Goal: Contribute content: Add original content to the website for others to see

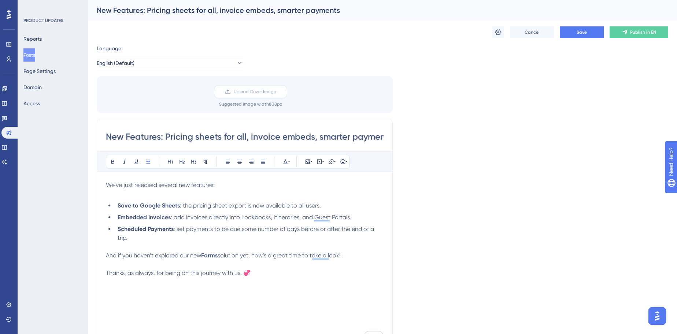
click at [255, 96] on label "Upload Cover Image" at bounding box center [250, 91] width 73 height 13
click at [276, 92] on input "Upload Cover Image" at bounding box center [276, 92] width 0 height 0
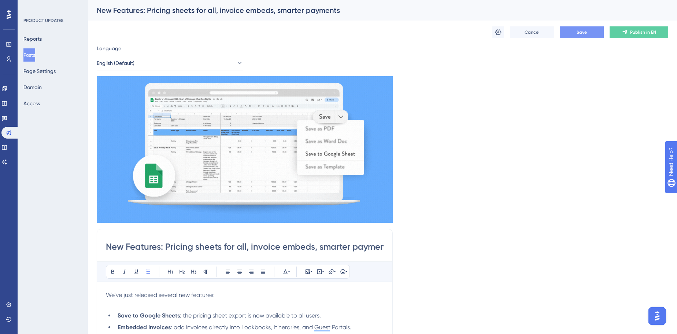
click at [506, 33] on span "Save" at bounding box center [581, 32] width 10 height 6
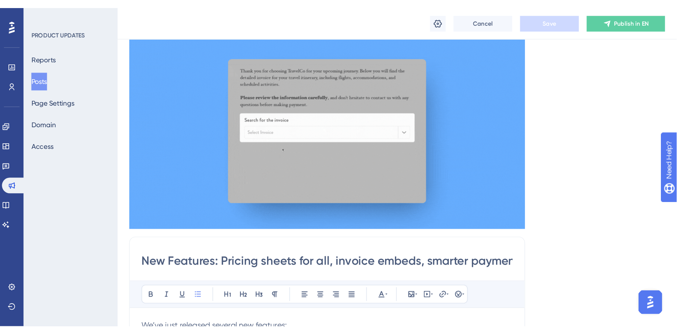
scroll to position [66, 0]
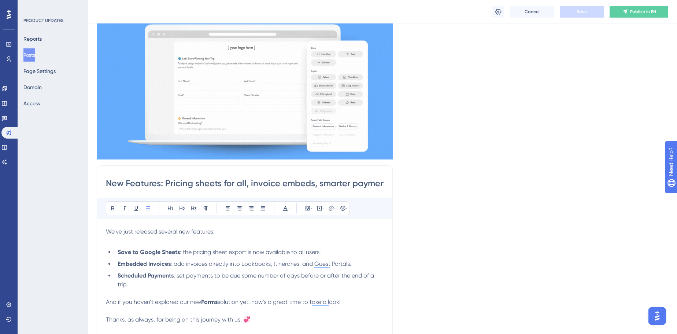
click at [210, 184] on input "New Features: Pricing sheets for all, invoice embeds, smarter payments" at bounding box center [245, 183] width 278 height 12
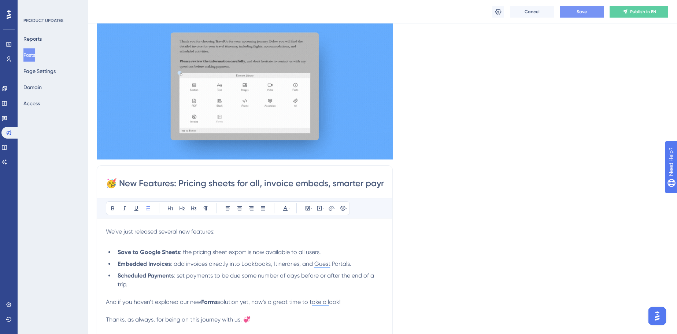
scroll to position [0, 23]
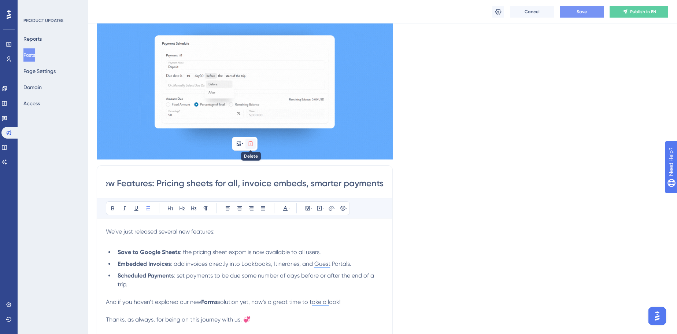
type input "🥳 New Features: Pricing sheets for all, invoice embeds, smarter payments"
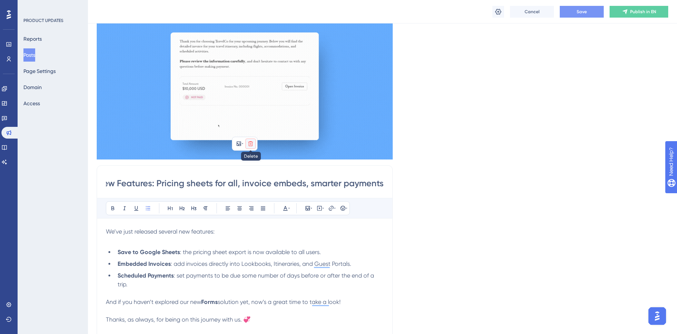
click at [252, 142] on icon at bounding box center [250, 143] width 5 height 5
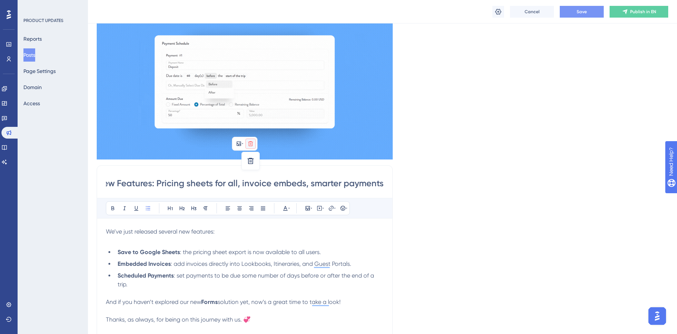
scroll to position [0, 0]
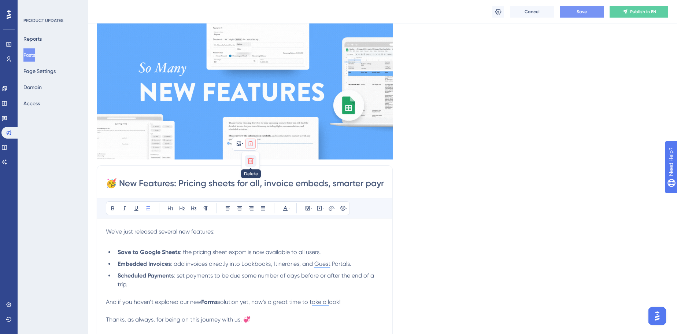
click at [252, 162] on icon at bounding box center [251, 160] width 6 height 6
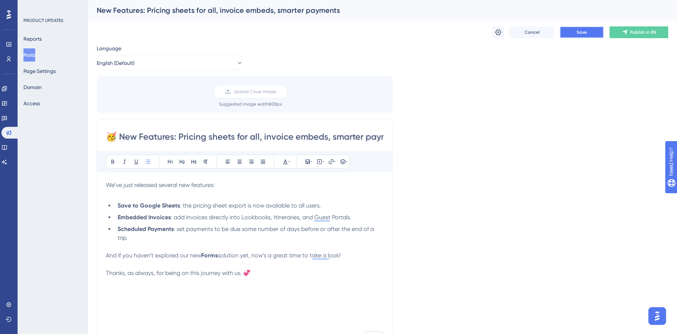
click at [506, 29] on button "Save" at bounding box center [582, 32] width 44 height 12
click at [231, 94] on label "Upload Cover Image" at bounding box center [250, 91] width 73 height 13
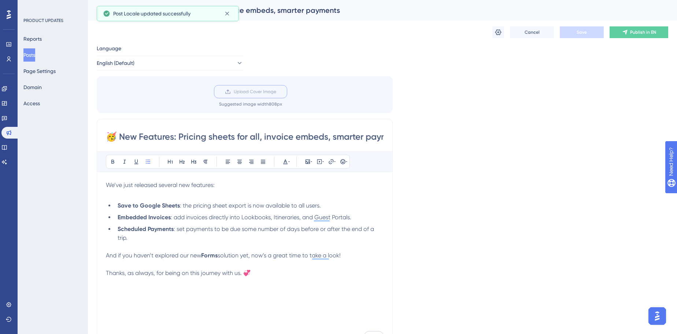
click at [276, 92] on input "Upload Cover Image" at bounding box center [276, 92] width 0 height 0
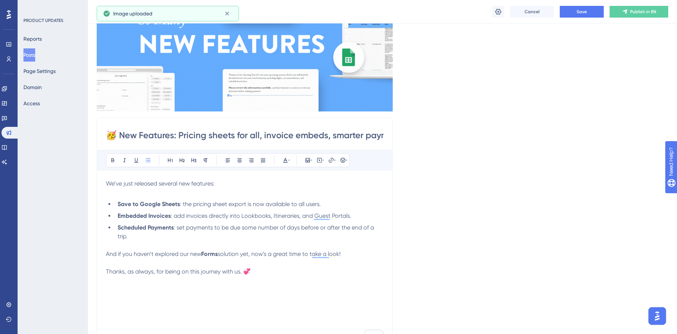
scroll to position [166, 0]
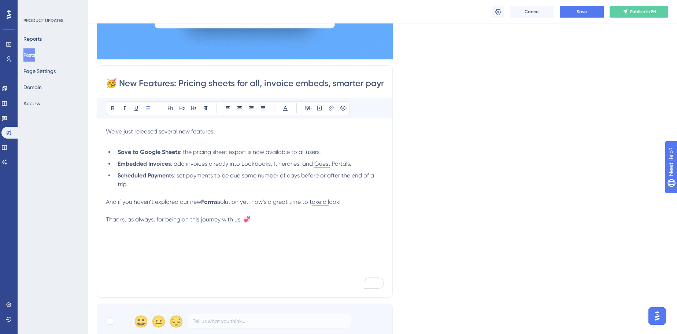
click at [241, 227] on div "We’ve just released several new features: Save to Google Sheets : the pricing s…" at bounding box center [245, 207] width 278 height 161
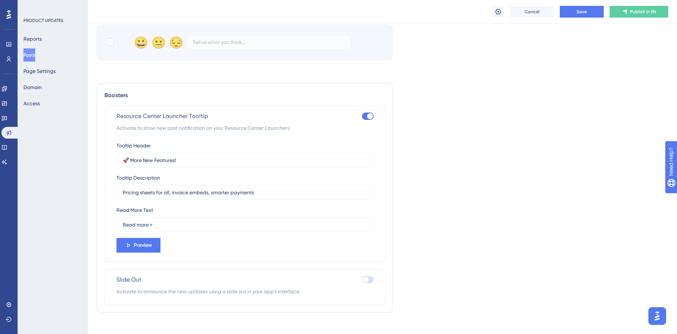
scroll to position [452, 0]
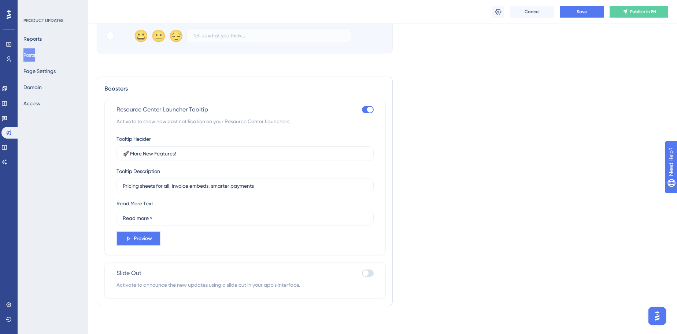
click at [152, 237] on button "Preview" at bounding box center [138, 238] width 44 height 15
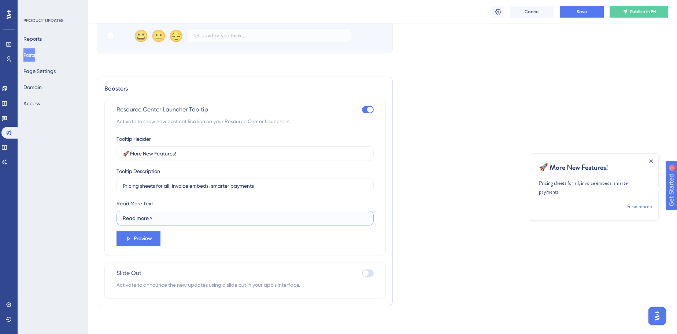
click at [203, 218] on input "Read more >" at bounding box center [245, 218] width 245 height 8
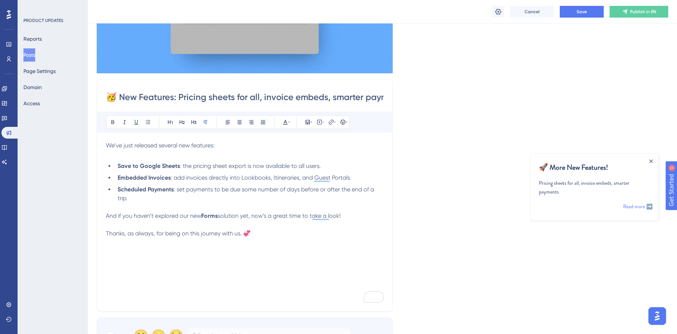
scroll to position [152, 0]
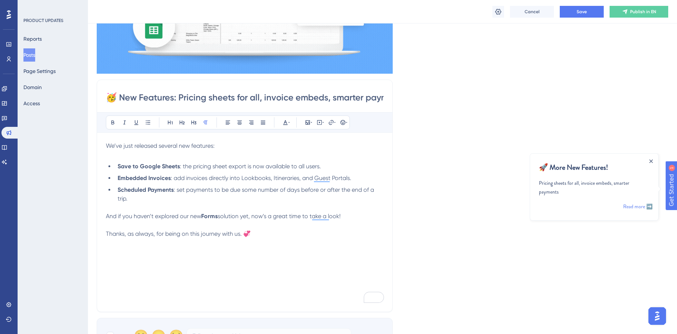
type input "Read more ➡️"
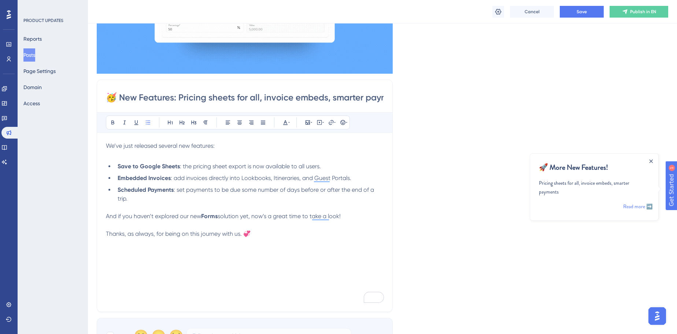
click at [192, 177] on span ": add invoices directly into Lookbooks, Itineraries, and Guest Portals." at bounding box center [261, 177] width 181 height 7
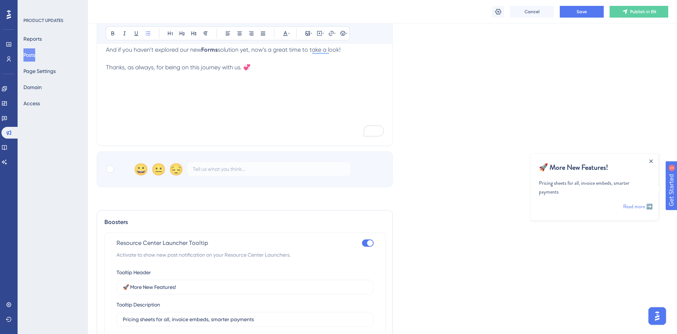
scroll to position [418, 0]
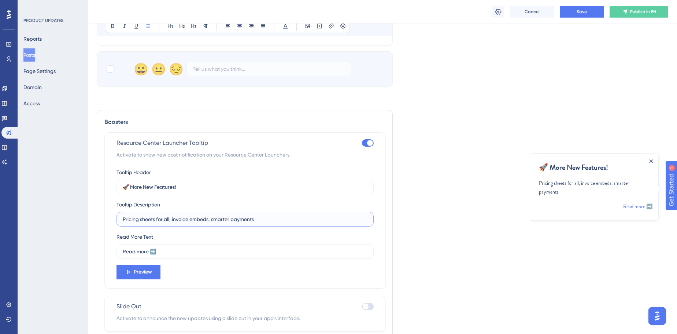
click at [263, 220] on input "Pricing sheets for all, invoice embeds, smarter payments" at bounding box center [245, 219] width 245 height 8
type input "Pricing sheets for all, invoice embeds, smarter payments, and forms!"
drag, startPoint x: 192, startPoint y: 187, endPoint x: 132, endPoint y: 186, distance: 59.7
click at [132, 186] on input "🚀 More New Features!" at bounding box center [245, 187] width 245 height 8
click at [155, 187] on input "🚀 So. Many. Features!" at bounding box center [245, 187] width 245 height 8
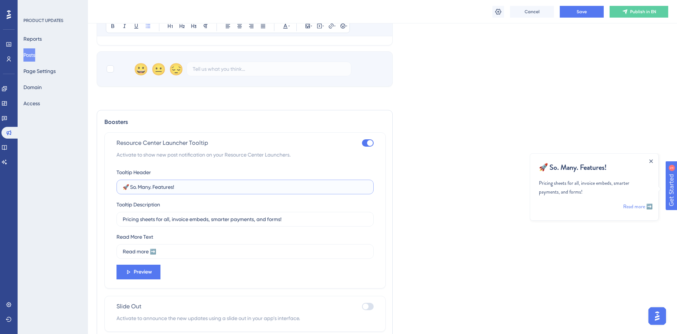
click at [128, 187] on input "🚀 So. Many. Features!" at bounding box center [245, 187] width 245 height 8
drag, startPoint x: 128, startPoint y: 187, endPoint x: 121, endPoint y: 186, distance: 7.0
click at [121, 186] on label "🚀 So. Many. Features!" at bounding box center [244, 186] width 257 height 15
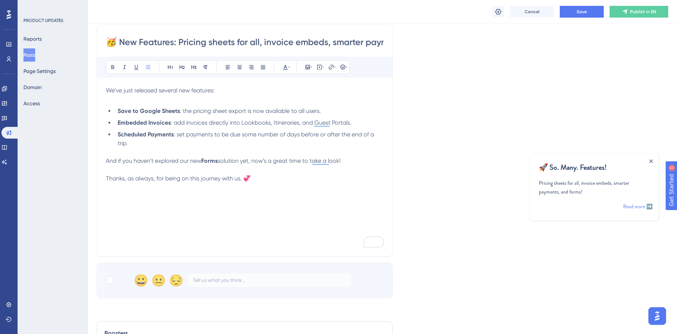
scroll to position [119, 0]
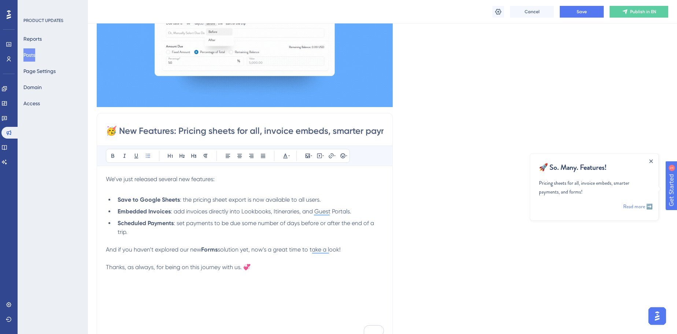
type input "🚀 So. Many. Features!"
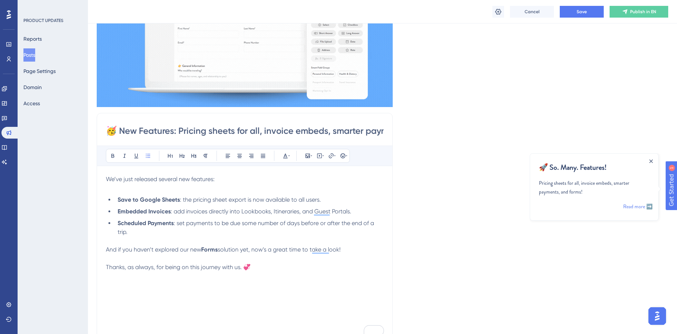
drag, startPoint x: 118, startPoint y: 131, endPoint x: 103, endPoint y: 132, distance: 15.4
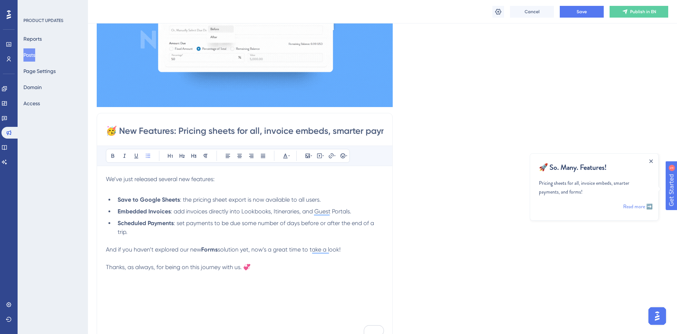
click at [103, 132] on div "🥳 New Features: Pricing sheets for all, invoice embeds, smarter payments Bold I…" at bounding box center [245, 229] width 296 height 232
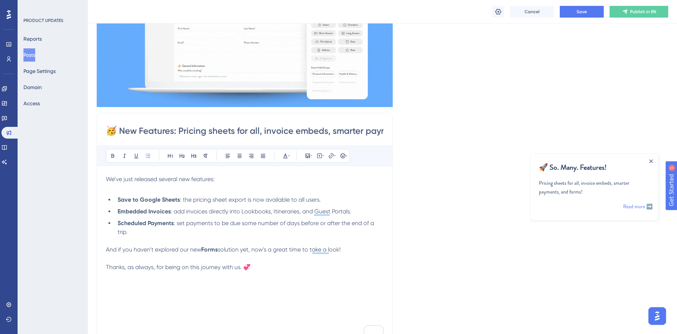
paste input
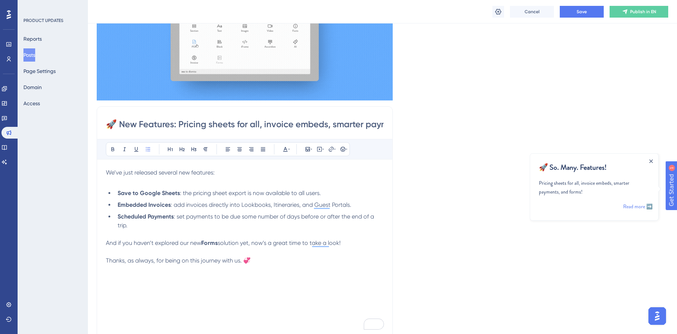
scroll to position [285, 0]
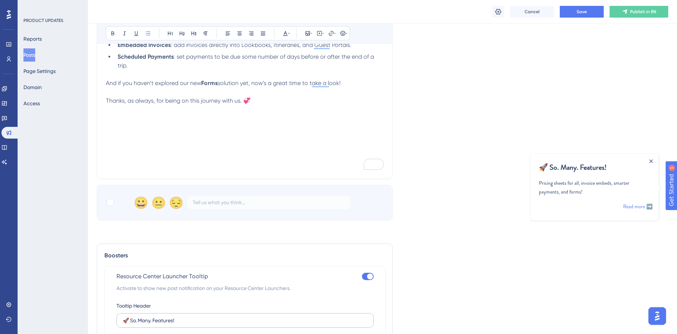
type input "🚀 New Features: Pricing sheets for all, invoice embeds, smarter payments"
click at [155, 237] on input "🚀 So. Many. Features!" at bounding box center [245, 320] width 245 height 8
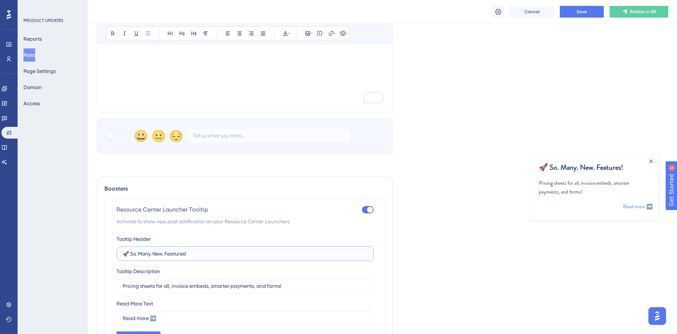
drag, startPoint x: 196, startPoint y: 252, endPoint x: 130, endPoint y: 255, distance: 65.6
click at [130, 237] on input "🚀 So. Many. New. Features!" at bounding box center [245, 253] width 245 height 8
type input "🚀 Even More New Features!"
click at [304, 237] on input "Pricing sheets for all, invoice embeds, smarter payments, and forms!" at bounding box center [245, 286] width 245 height 8
type input "Pricing sheets for all, invoice embeds, smarter payments, and forms all just go…"
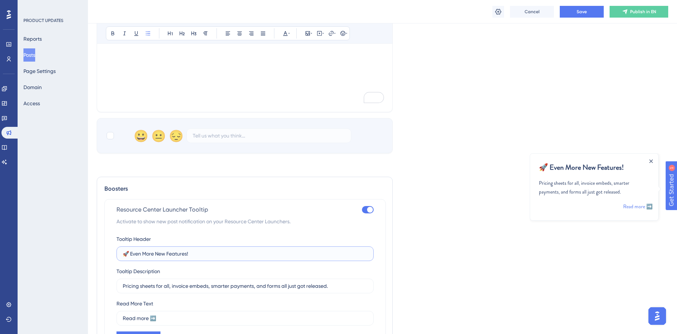
click at [138, 237] on input "🚀 Even More New Features!" at bounding box center [245, 253] width 245 height 8
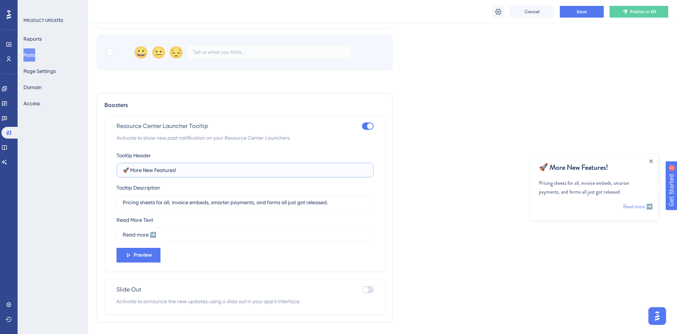
scroll to position [452, 0]
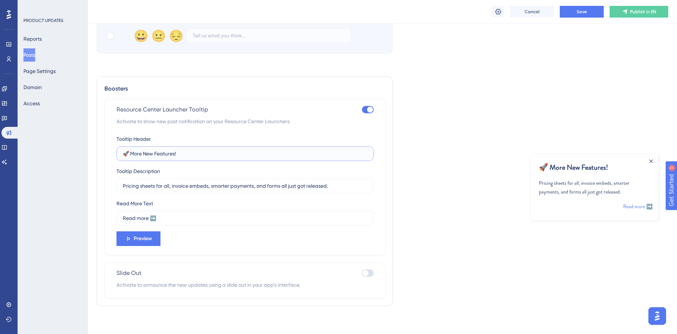
click at [187, 156] on input "🚀 More New Features!" at bounding box center [245, 153] width 245 height 8
type input "🚀 More New Features"
click at [338, 188] on input "Pricing sheets for all, invoice embeds, smarter payments, and forms all just go…" at bounding box center [245, 186] width 245 height 8
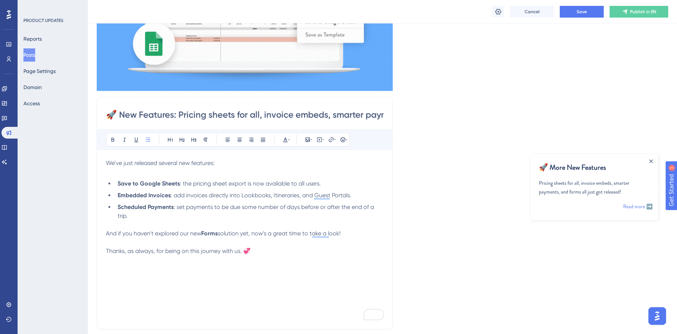
scroll to position [0, 0]
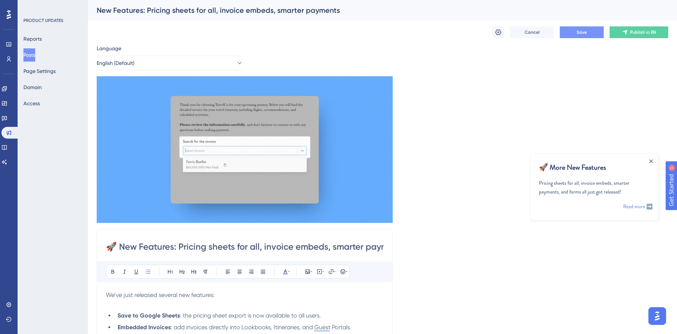
type input "Pricing sheets for all, invoice embeds, smarter payments, and forms all just go…"
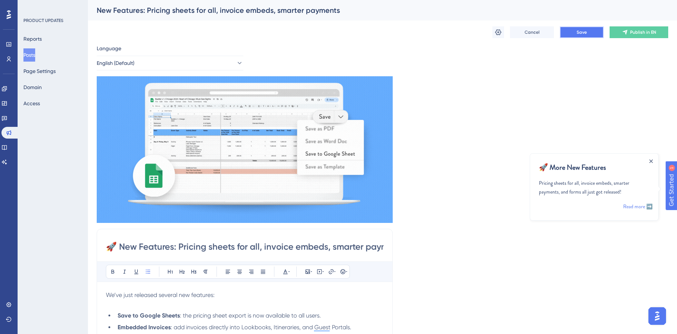
click at [506, 30] on button "Save" at bounding box center [582, 32] width 44 height 12
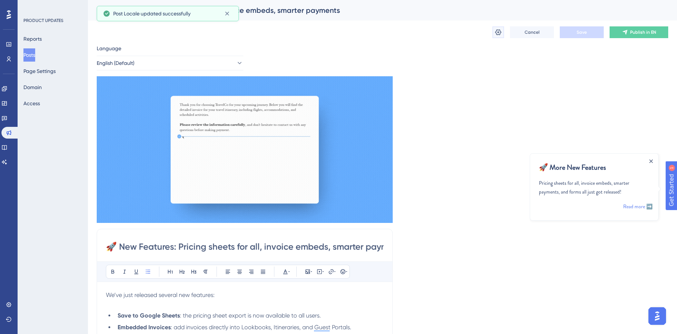
click at [495, 31] on icon at bounding box center [497, 32] width 7 height 7
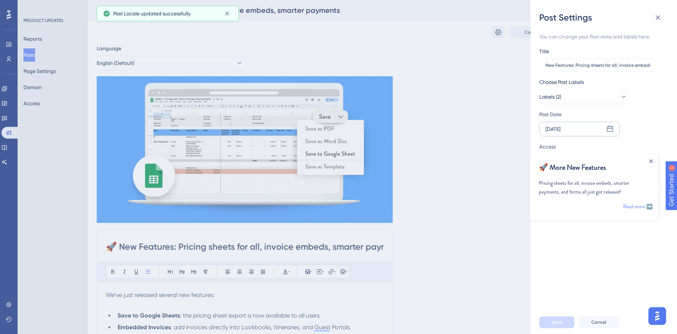
click at [506, 126] on div "[DATE]" at bounding box center [579, 129] width 81 height 15
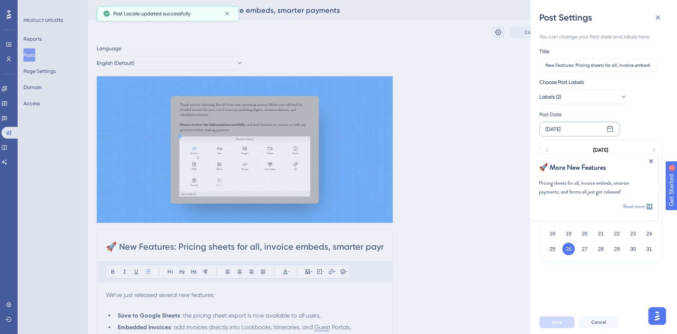
click at [506, 160] on icon "Close Announcement" at bounding box center [651, 161] width 4 height 4
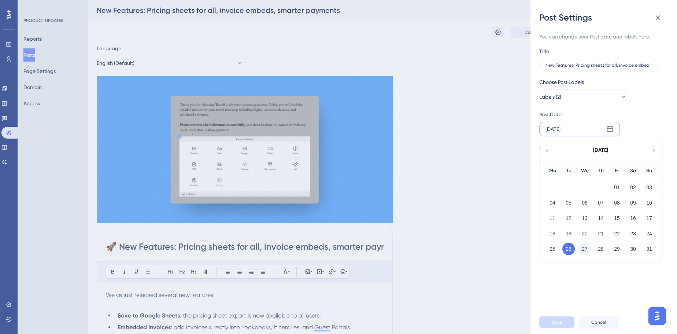
click at [506, 237] on button "27" at bounding box center [584, 248] width 12 height 12
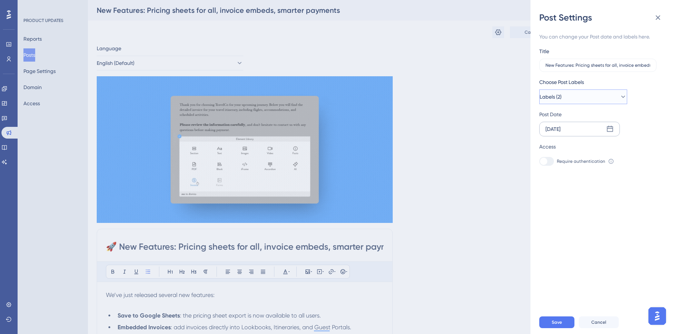
click at [506, 98] on button "Labels (2)" at bounding box center [583, 96] width 88 height 15
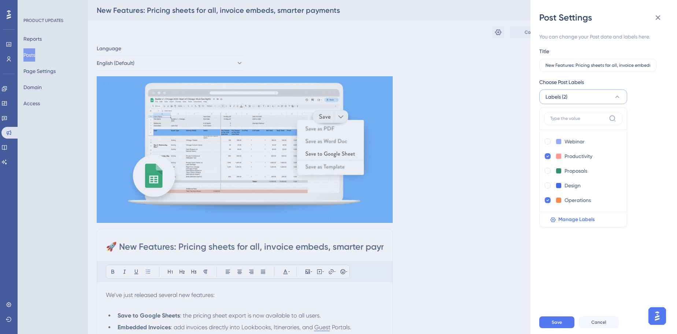
click at [506, 108] on div "You can change your Post date and labels here. Title New Features: Pricing shee…" at bounding box center [600, 98] width 123 height 133
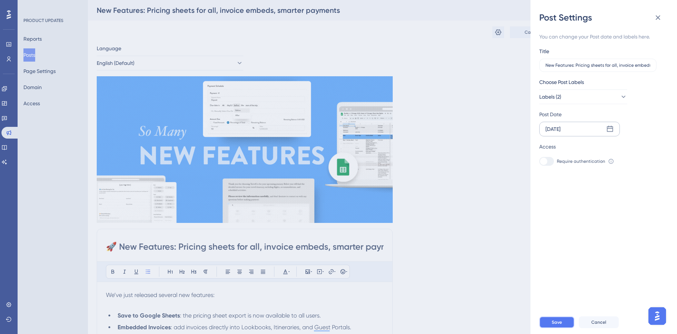
click at [506, 237] on span "Save" at bounding box center [557, 322] width 10 height 6
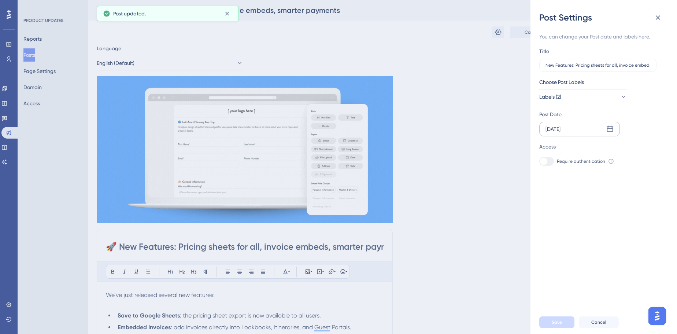
click at [230, 237] on div "Post Settings You can change your Post date and labels here. Title New Features…" at bounding box center [338, 167] width 677 height 334
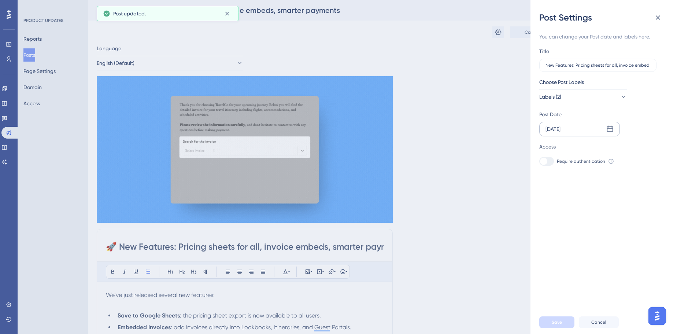
click at [230, 237] on input "🚀 New Features: Pricing sheets for all, invoice embeds, smarter payments" at bounding box center [245, 247] width 278 height 12
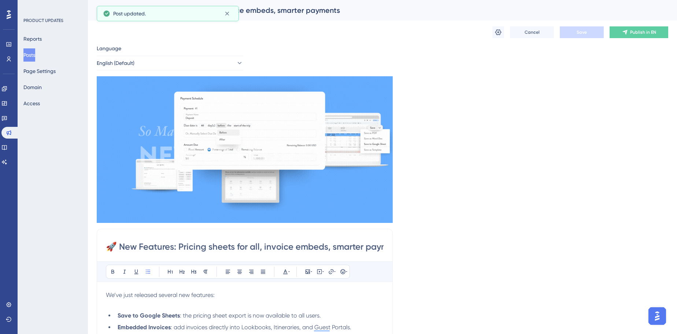
click at [230, 237] on input "🚀 New Features: Pricing sheets for all, invoice embeds, smarter payments" at bounding box center [245, 247] width 278 height 12
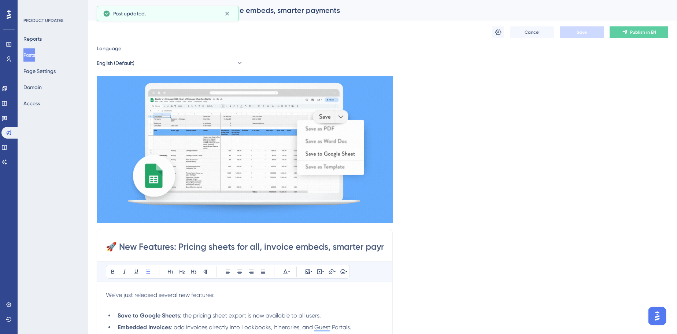
click at [491, 26] on div "Cancel Save Publish in EN" at bounding box center [382, 32] width 571 height 23
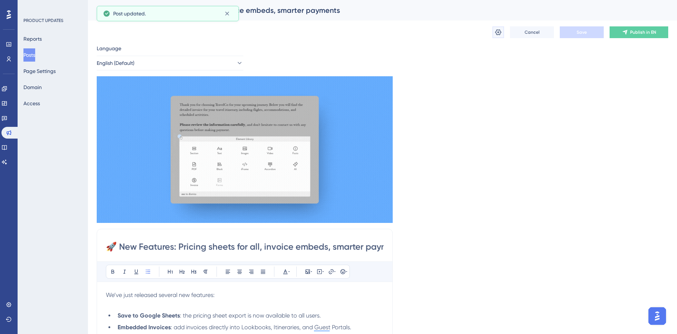
click at [497, 33] on icon at bounding box center [497, 32] width 7 height 7
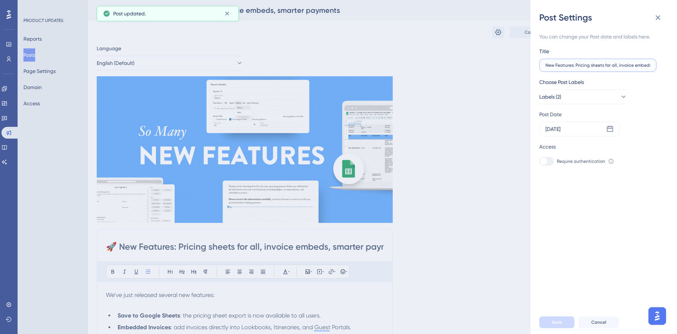
click at [506, 64] on input "New Features: Pricing sheets for all, invoice embeds, smarter payments" at bounding box center [597, 65] width 105 height 5
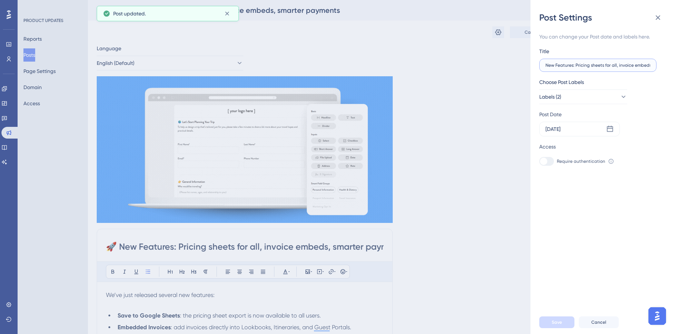
click at [506, 64] on input "New Features: Pricing sheets for all, invoice embeds, smarter payments" at bounding box center [597, 65] width 105 height 5
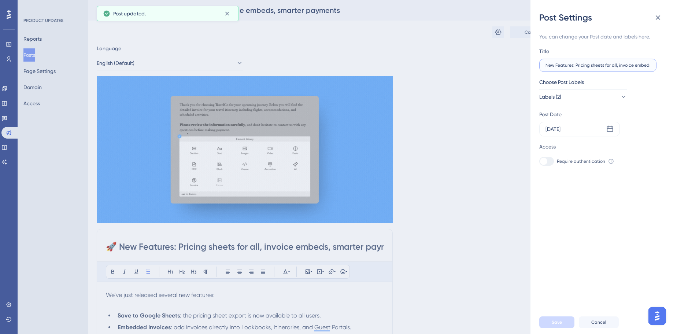
click at [506, 64] on input "New Features: Pricing sheets for all, invoice embeds, smarter payments" at bounding box center [597, 65] width 105 height 5
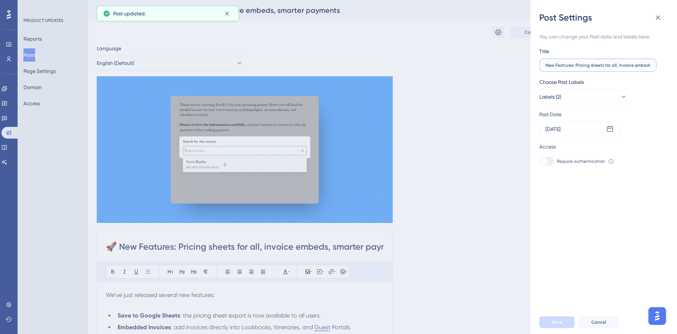
paste input "🚀"
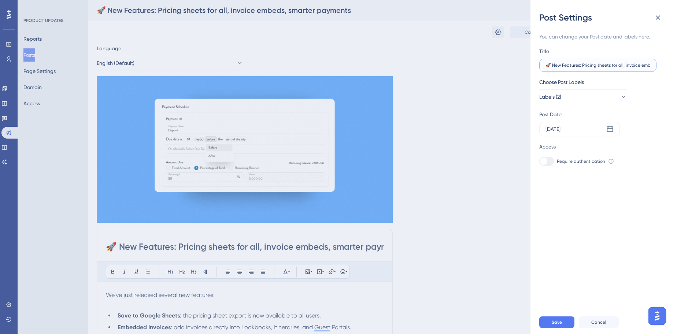
scroll to position [0, 45]
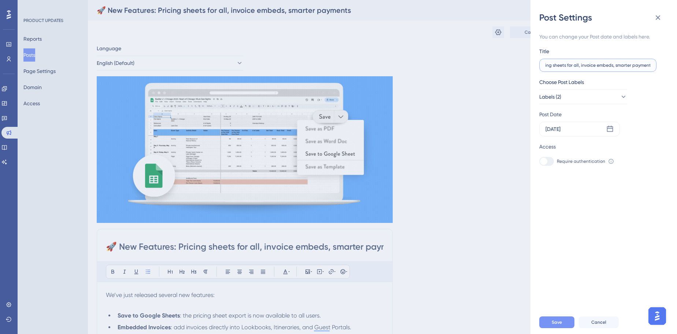
type input "🚀 New Features: Pricing sheets for all, invoice embeds, smarter payments"
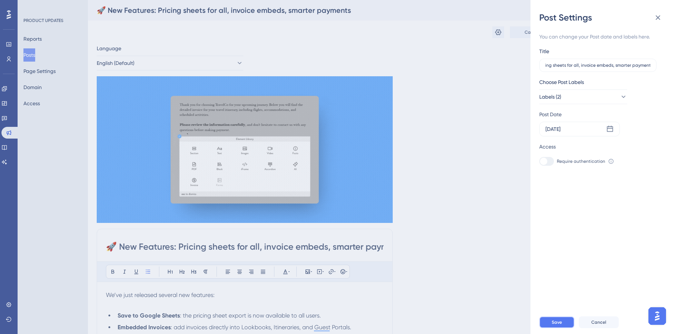
click at [506, 237] on span "Save" at bounding box center [557, 322] width 10 height 6
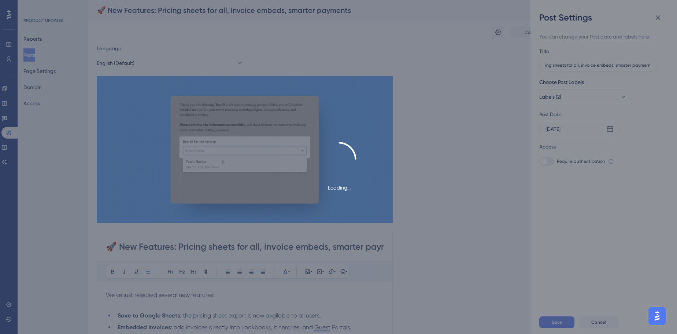
scroll to position [0, 0]
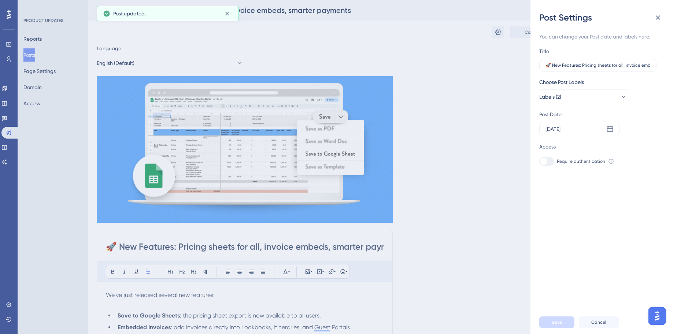
click at [215, 237] on div "Post Settings You can change your Post date and labels here. Title 🚀 New Featur…" at bounding box center [338, 167] width 677 height 334
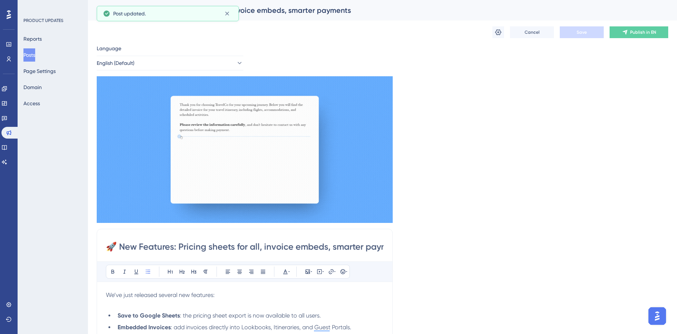
click at [213, 237] on input "🚀 New Features: Pricing sheets for all, invoice embeds, smarter payments" at bounding box center [245, 247] width 278 height 12
click at [254, 237] on input "🚀 New Features: Pricing Sheets for all, invoice embeds, smarter payments" at bounding box center [245, 247] width 278 height 12
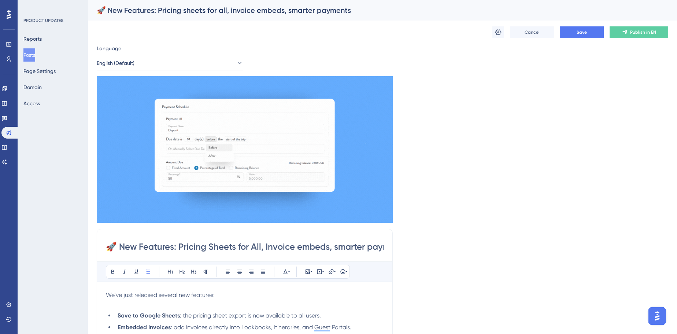
click at [303, 237] on input "🚀 New Features: Pricing Sheets for All, Invoice embeds, smarter payments" at bounding box center [245, 247] width 278 height 12
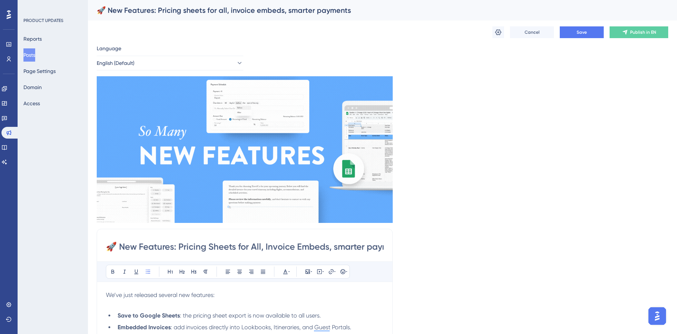
click at [341, 237] on input "🚀 New Features: Pricing Sheets for All, Invoice Embeds, smarter payments" at bounding box center [245, 247] width 278 height 12
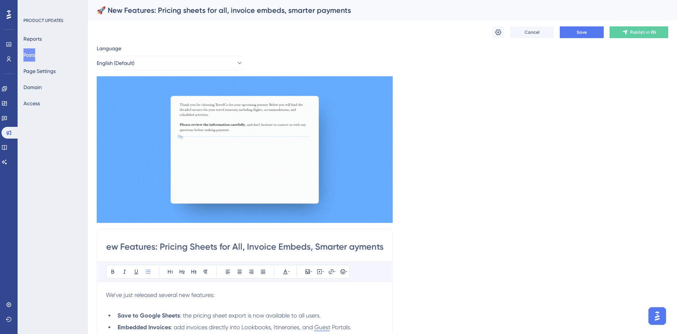
scroll to position [0, 20]
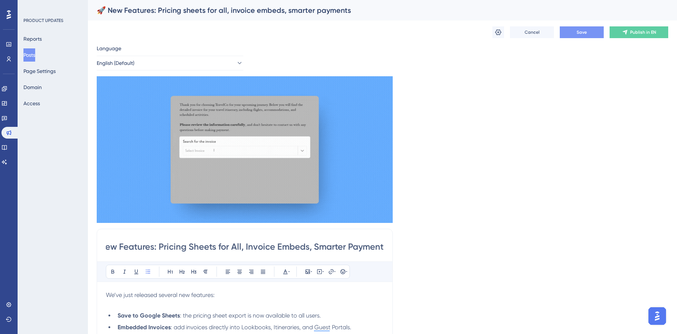
type input "🚀 New Features: Pricing Sheets for All, Invoice Embeds, Smarter Payments"
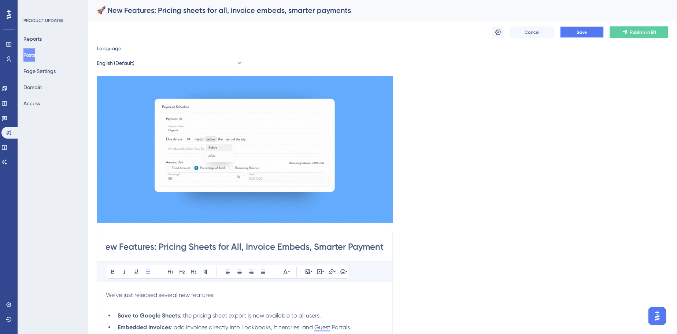
click at [506, 32] on button "Save" at bounding box center [582, 32] width 44 height 12
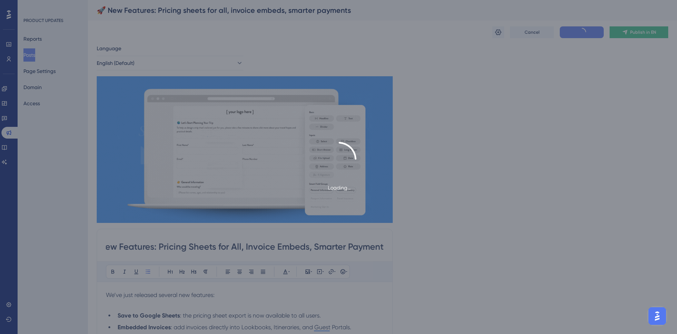
scroll to position [0, 0]
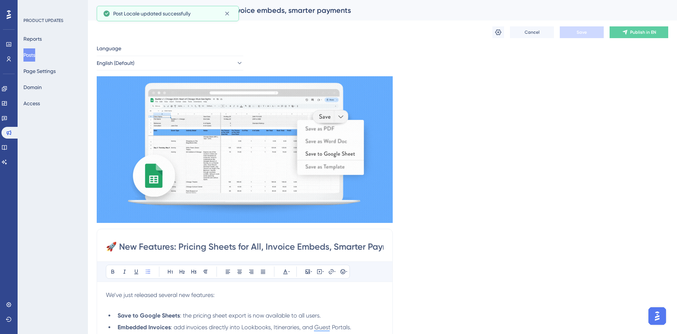
click at [300, 237] on input "🚀 New Features: Pricing Sheets for All, Invoice Embeds, Smarter Payments" at bounding box center [245, 247] width 278 height 12
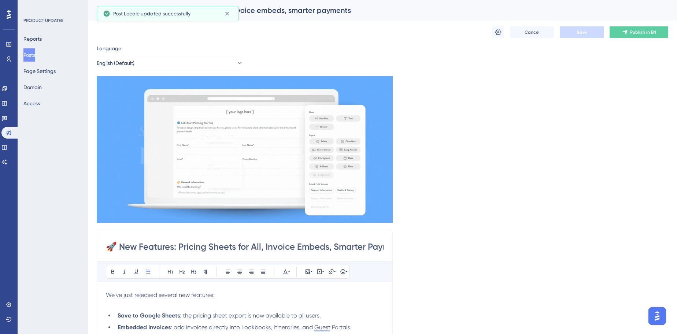
click at [300, 237] on input "🚀 New Features: Pricing Sheets for All, Invoice Embeds, Smarter Payments" at bounding box center [245, 247] width 278 height 12
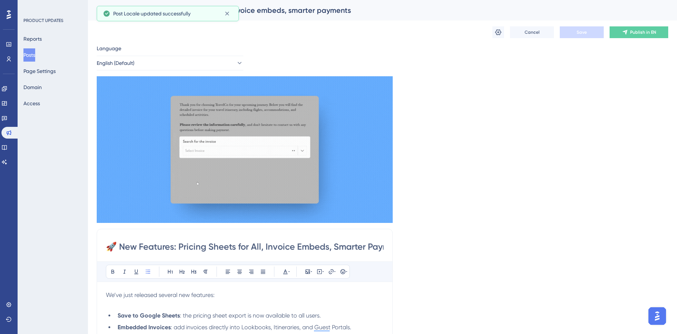
click at [300, 237] on input "🚀 New Features: Pricing Sheets for All, Invoice Embeds, Smarter Payments" at bounding box center [245, 247] width 278 height 12
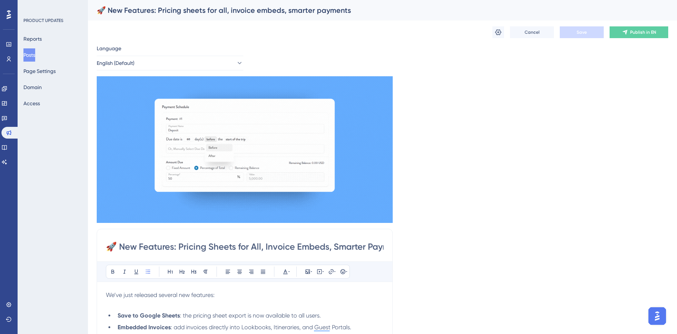
click at [289, 237] on input "🚀 New Features: Pricing Sheets for All, Invoice Embeds, Smarter Payments" at bounding box center [245, 247] width 278 height 12
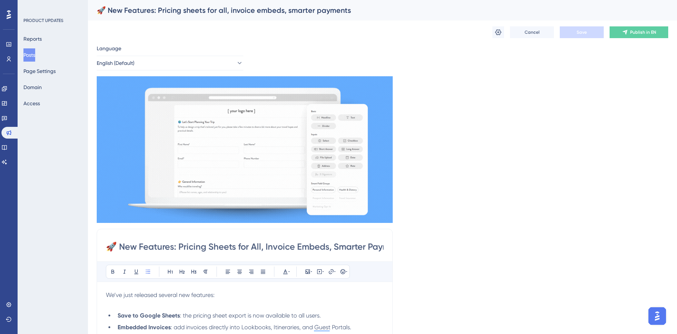
click at [289, 237] on input "🚀 New Features: Pricing Sheets for All, Invoice Embeds, Smarter Payments" at bounding box center [245, 247] width 278 height 12
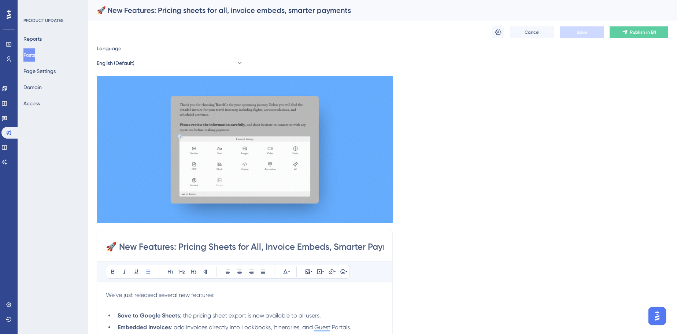
click at [289, 237] on input "🚀 New Features: Pricing Sheets for All, Invoice Embeds, Smarter Payments" at bounding box center [245, 247] width 278 height 12
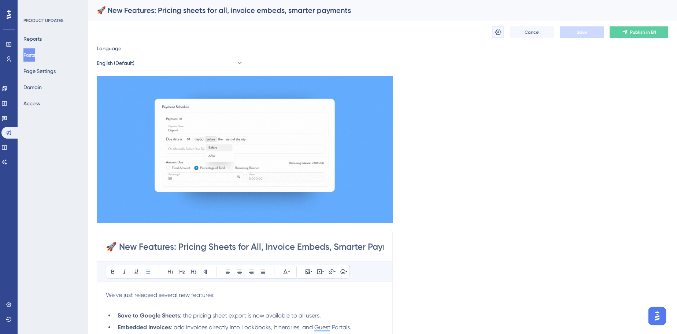
click at [497, 34] on icon at bounding box center [497, 32] width 7 height 7
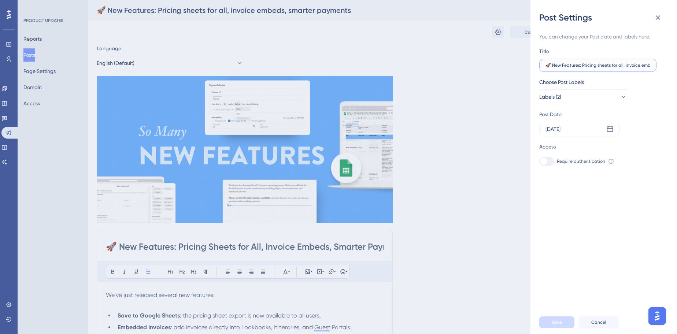
click at [506, 64] on input "🚀 New Features: Pricing sheets for all, invoice embeds, smarter payments" at bounding box center [597, 65] width 105 height 5
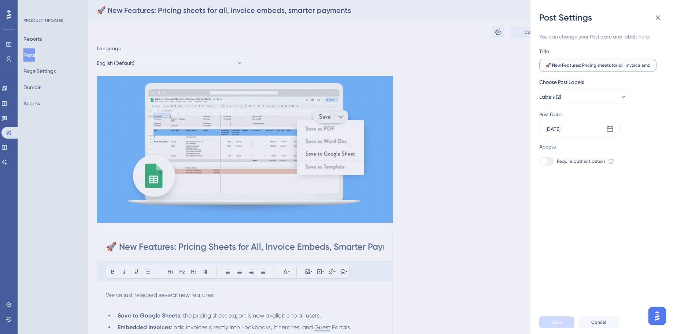
click at [506, 64] on input "🚀 New Features: Pricing sheets for all, invoice embeds, smarter payments" at bounding box center [597, 65] width 105 height 5
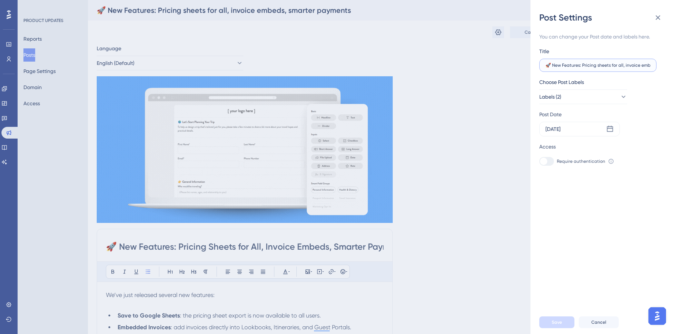
click at [506, 64] on input "🚀 New Features: Pricing sheets for all, invoice embeds, smarter payments" at bounding box center [597, 65] width 105 height 5
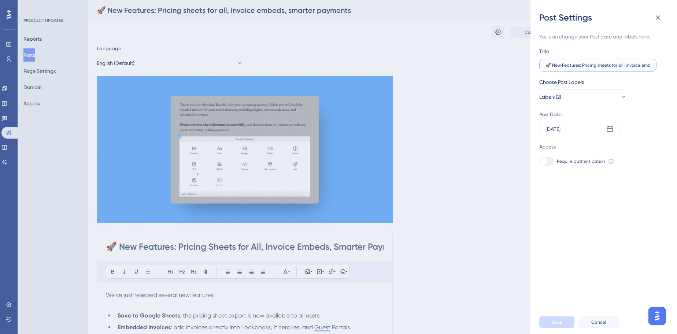
paste input "Sheets for All, Invoice Embeds, Smarter P"
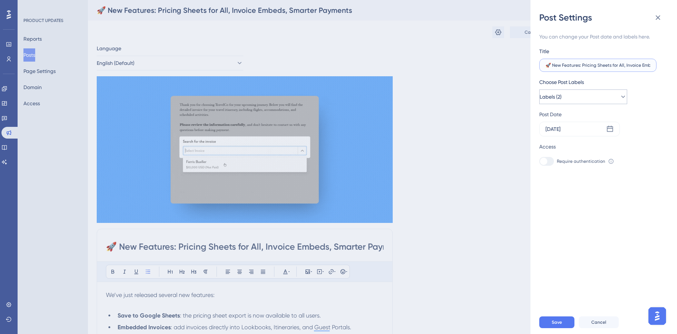
scroll to position [0, 45]
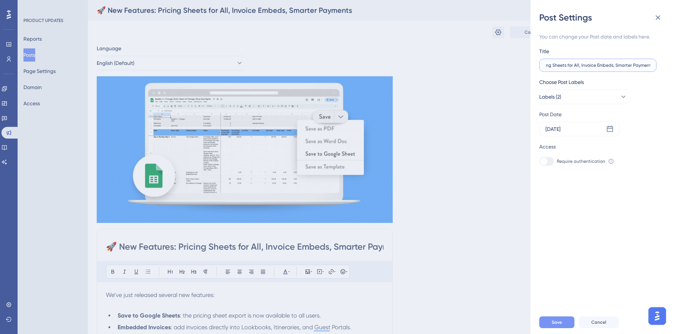
paste input "text"
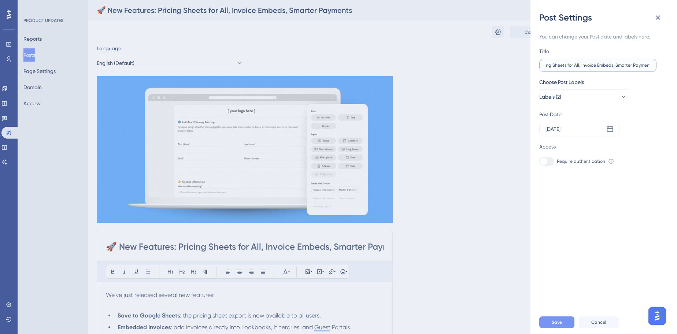
type input "🚀 New Features: Pricing Sheets for All, Invoice Embeds, Smarter Payments"
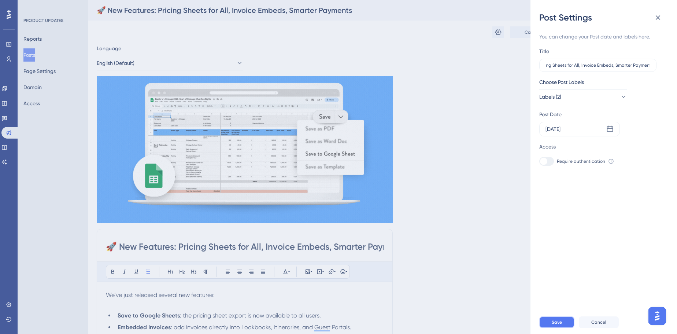
click at [506, 237] on span "Save" at bounding box center [557, 322] width 10 height 6
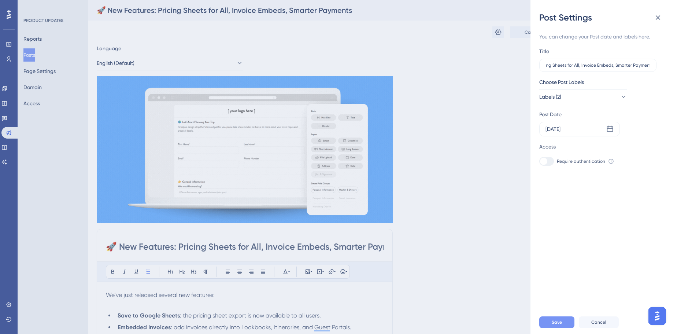
scroll to position [0, 0]
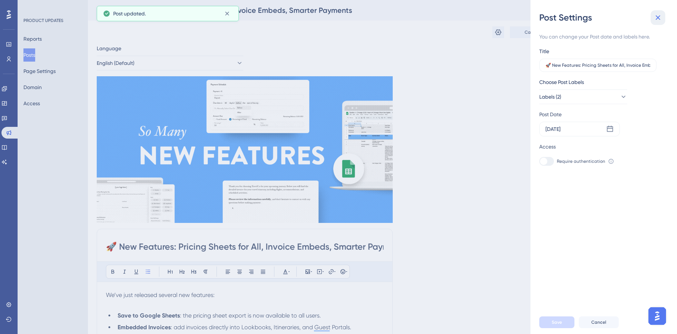
click at [506, 18] on icon at bounding box center [657, 17] width 9 height 9
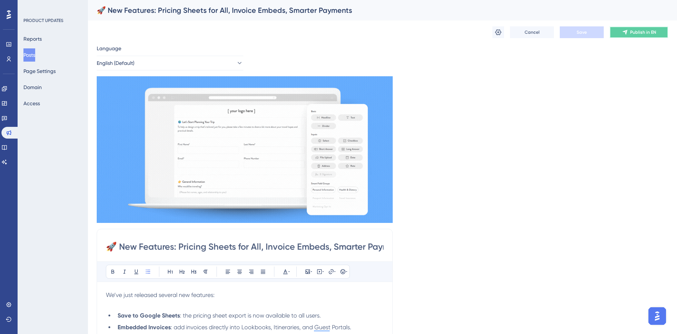
click at [506, 32] on button "Publish in EN" at bounding box center [638, 32] width 59 height 12
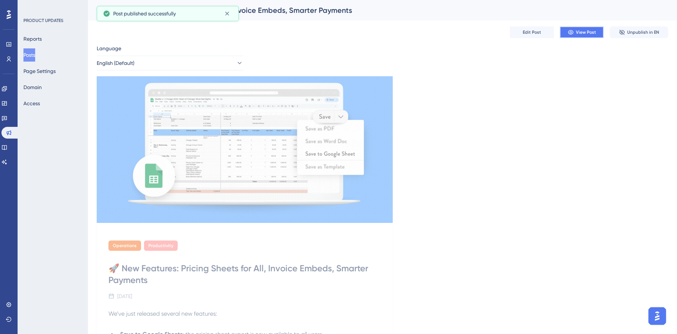
click at [506, 37] on button "View Post" at bounding box center [582, 32] width 44 height 12
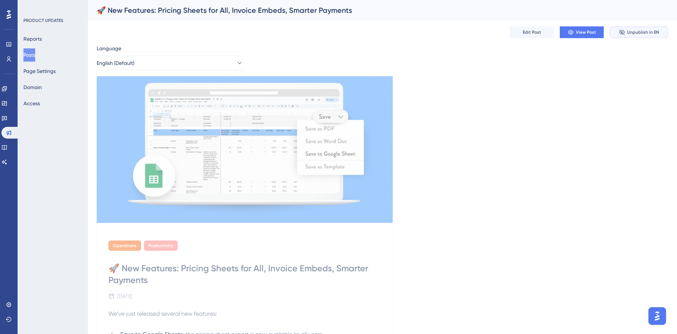
click at [506, 26] on button "Unpublish in EN" at bounding box center [638, 32] width 59 height 12
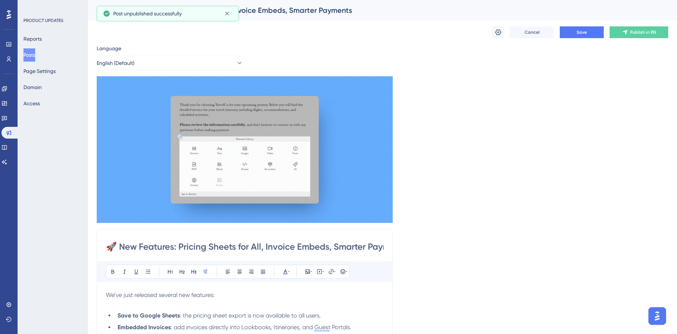
click at [506, 15] on div "🚀 New Features: Pricing Sheets for All, Invoice Embeds, Smarter Payments" at bounding box center [373, 10] width 553 height 10
click at [506, 39] on div "Cancel Save Publish in EN" at bounding box center [382, 32] width 571 height 23
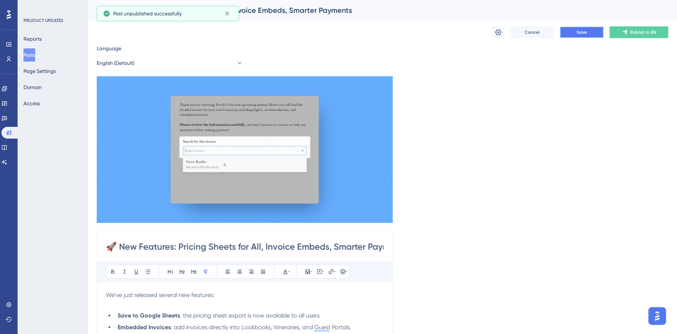
click at [506, 35] on button "Save" at bounding box center [582, 32] width 44 height 12
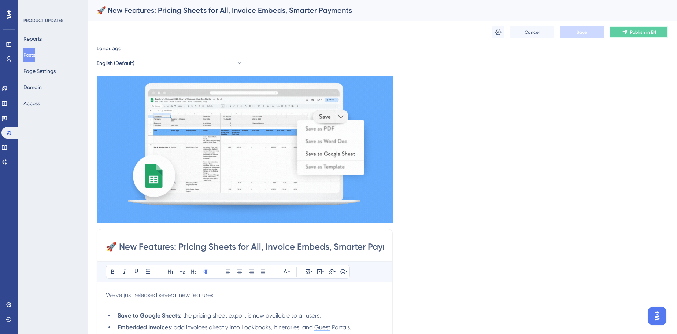
click at [506, 31] on span "Publish in EN" at bounding box center [643, 32] width 26 height 6
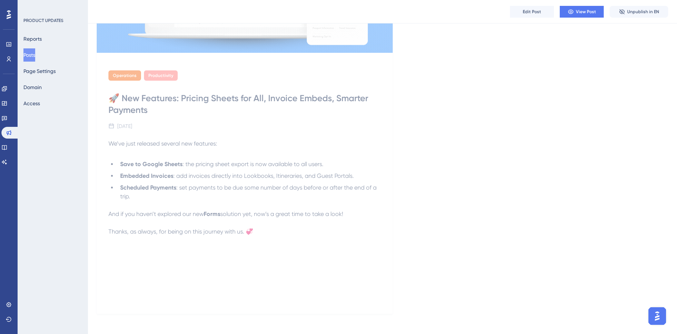
scroll to position [176, 0]
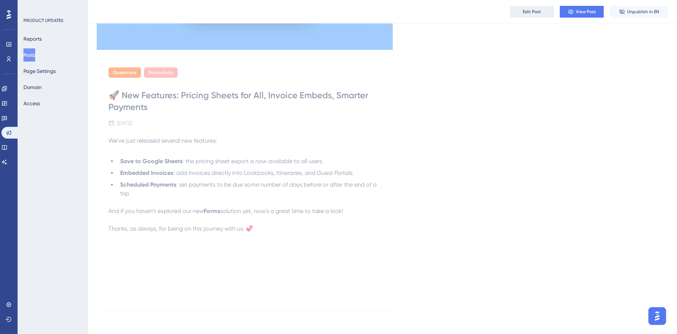
click at [506, 16] on button "Edit Post" at bounding box center [532, 12] width 44 height 12
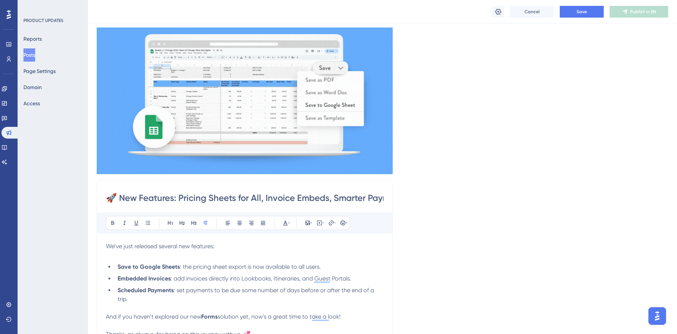
scroll to position [0, 0]
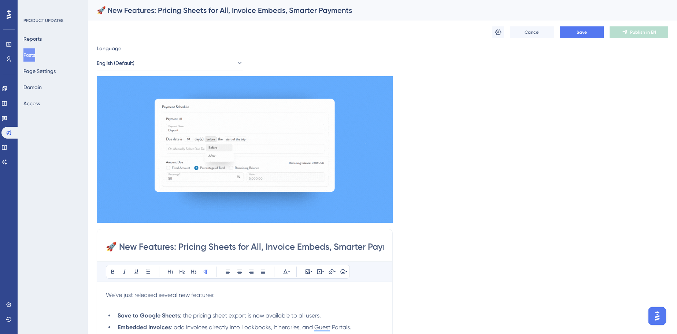
click at [270, 237] on p "We’ve just released several new features:" at bounding box center [245, 299] width 278 height 18
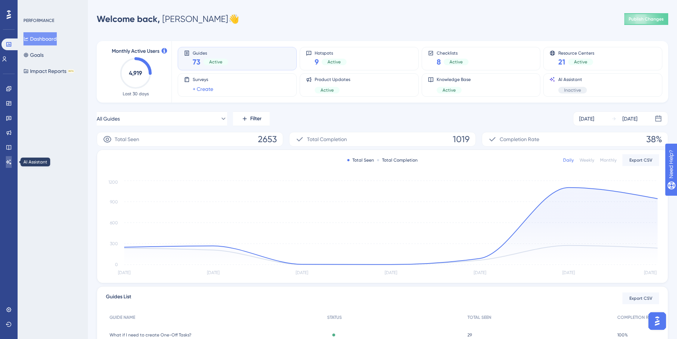
click at [6, 157] on link at bounding box center [9, 162] width 6 height 12
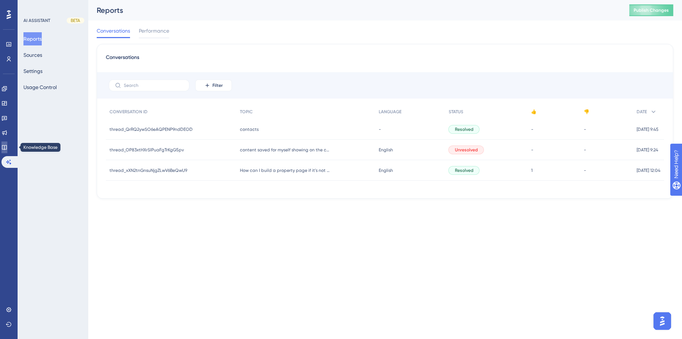
click at [7, 141] on link at bounding box center [4, 147] width 6 height 12
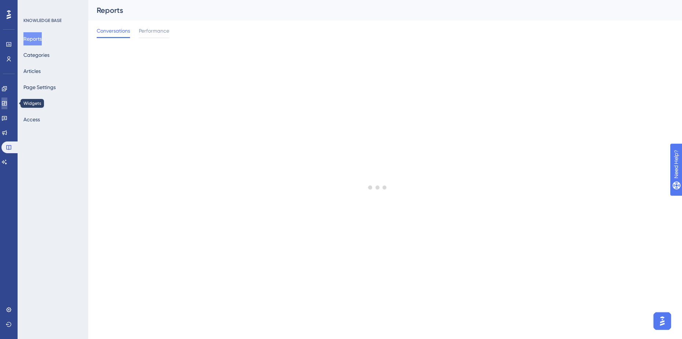
click at [7, 105] on icon at bounding box center [4, 103] width 5 height 4
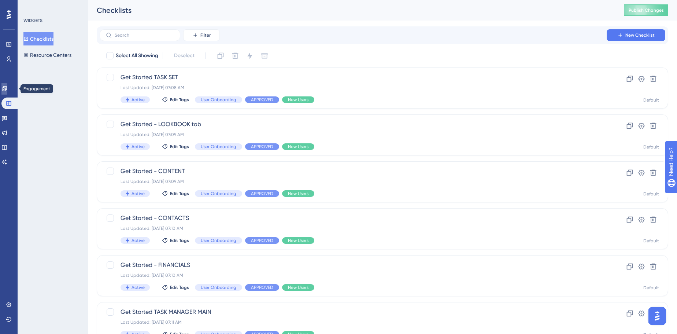
click at [7, 90] on icon at bounding box center [4, 89] width 6 height 6
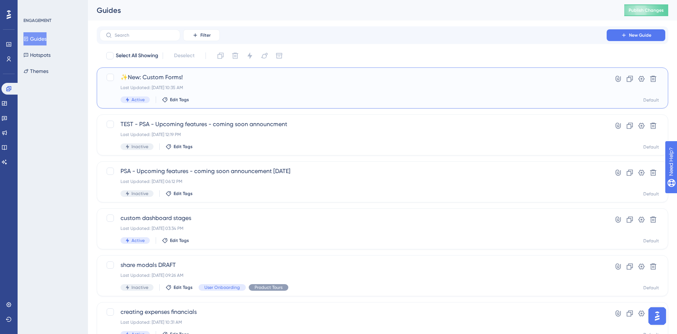
click at [167, 81] on span "✨New: Custom Forms!" at bounding box center [352, 77] width 465 height 9
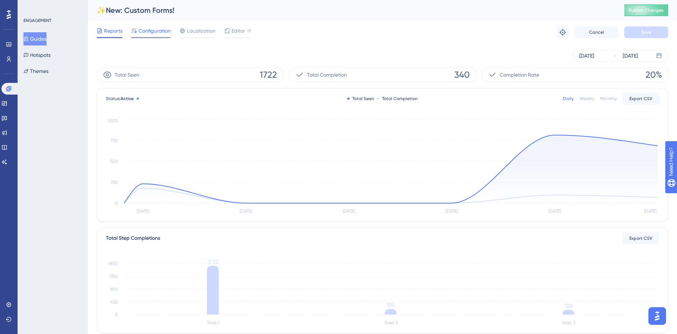
click at [168, 34] on span "Configuration" at bounding box center [154, 30] width 32 height 9
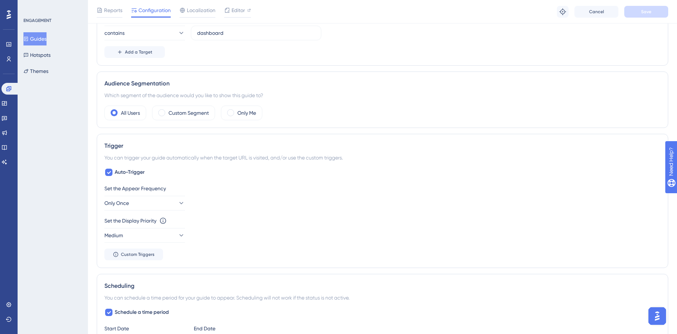
scroll to position [233, 0]
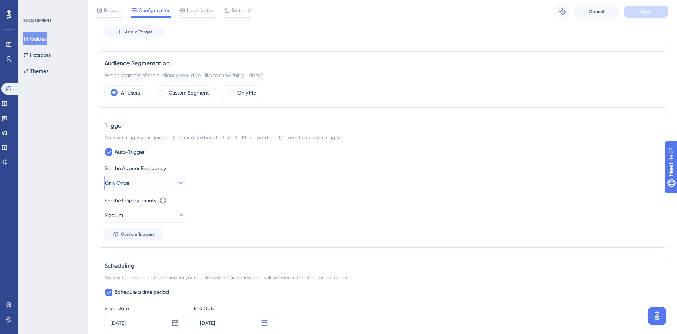
click at [179, 179] on button "Only Once" at bounding box center [144, 182] width 81 height 15
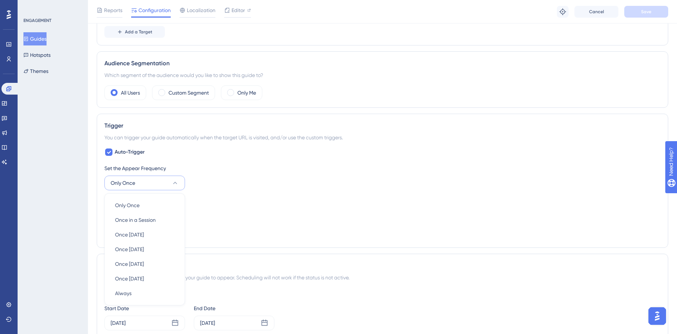
scroll to position [313, 0]
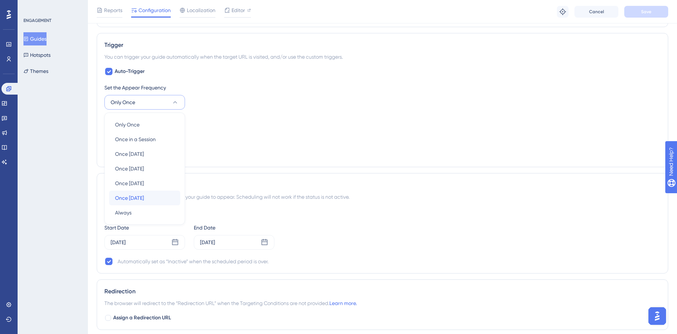
click at [155, 197] on div "Once in 90 days Once in 90 days" at bounding box center [144, 197] width 59 height 15
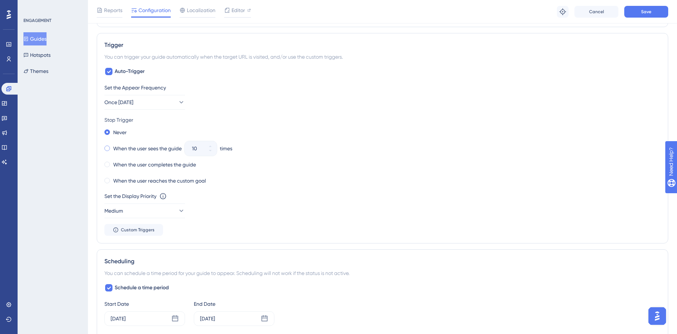
click at [131, 145] on label "When the user sees the guide" at bounding box center [147, 148] width 68 height 9
click at [200, 141] on div "10" at bounding box center [194, 148] width 19 height 15
click at [200, 144] on input "10" at bounding box center [197, 148] width 10 height 9
click at [214, 148] on button "10" at bounding box center [210, 151] width 13 height 7
click at [214, 148] on button "9" at bounding box center [210, 151] width 13 height 7
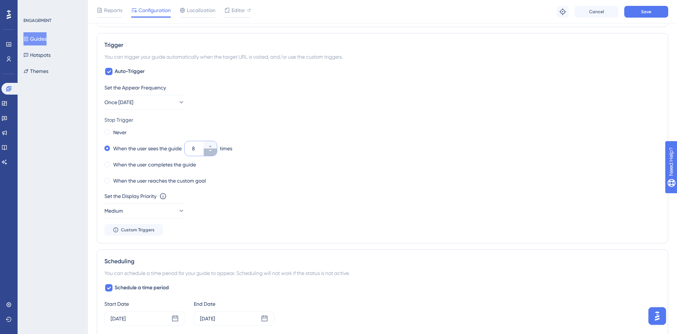
click at [214, 148] on button "8" at bounding box center [210, 151] width 13 height 7
click at [214, 148] on button "7" at bounding box center [210, 151] width 13 height 7
click at [214, 148] on button "6" at bounding box center [210, 151] width 13 height 7
click at [214, 148] on button "5" at bounding box center [210, 151] width 13 height 7
click at [214, 148] on button "4" at bounding box center [210, 151] width 13 height 7
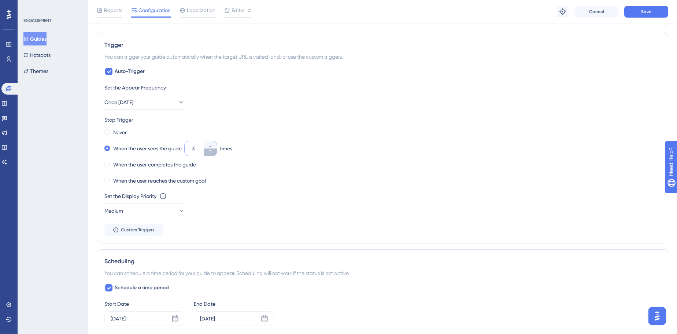
click at [214, 148] on button "3" at bounding box center [210, 151] width 13 height 7
click at [214, 148] on button "2" at bounding box center [210, 151] width 13 height 7
click at [214, 148] on button "1" at bounding box center [210, 151] width 13 height 7
click at [376, 136] on div "Never When the user sees the guide 0 times When the user completes the guide Wh…" at bounding box center [382, 156] width 556 height 59
click at [212, 144] on icon at bounding box center [210, 146] width 4 height 4
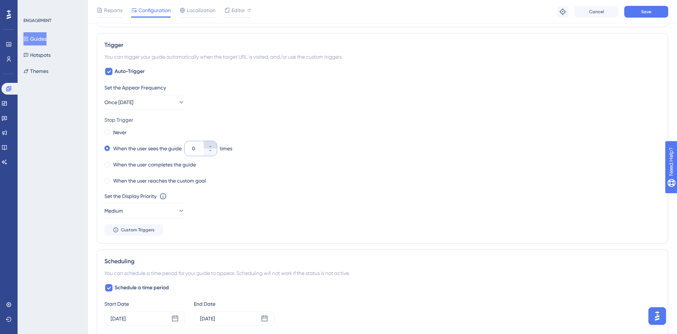
type input "1"
click at [650, 10] on span "Save" at bounding box center [646, 12] width 10 height 6
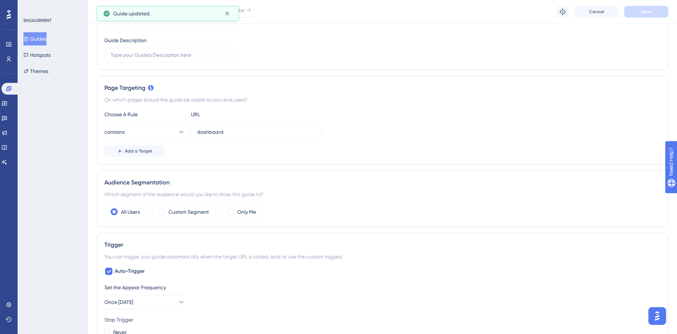
scroll to position [0, 0]
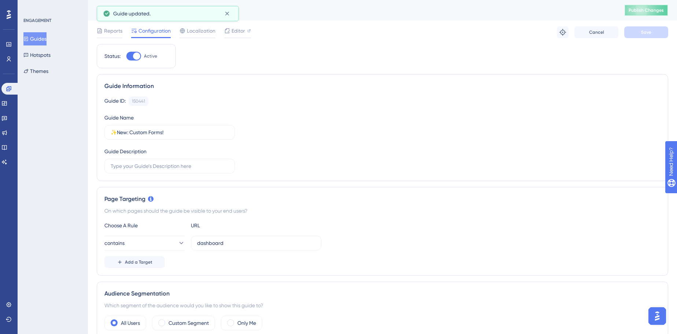
click at [649, 11] on span "Publish Changes" at bounding box center [645, 10] width 35 height 6
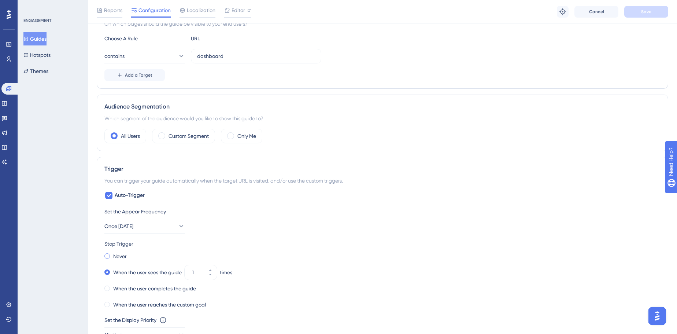
scroll to position [266, 0]
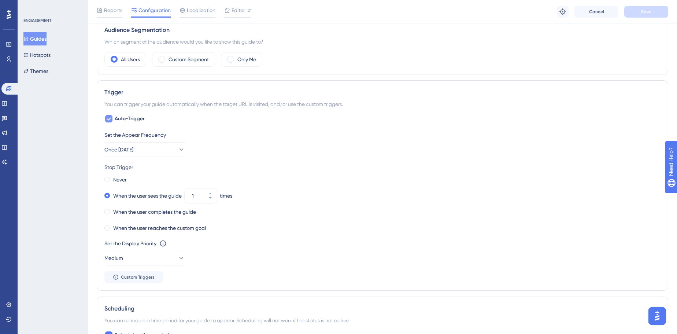
click at [115, 118] on span "Auto-Trigger" at bounding box center [130, 118] width 30 height 9
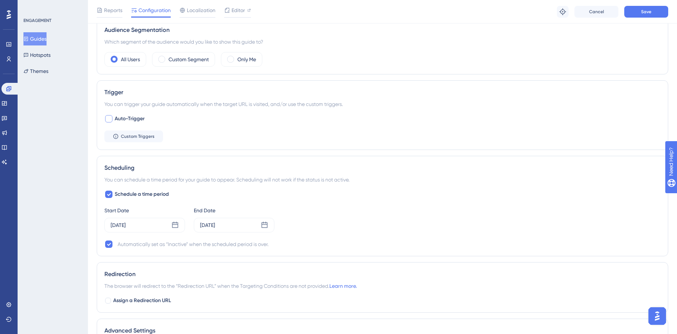
click at [132, 116] on span "Auto-Trigger" at bounding box center [130, 118] width 30 height 9
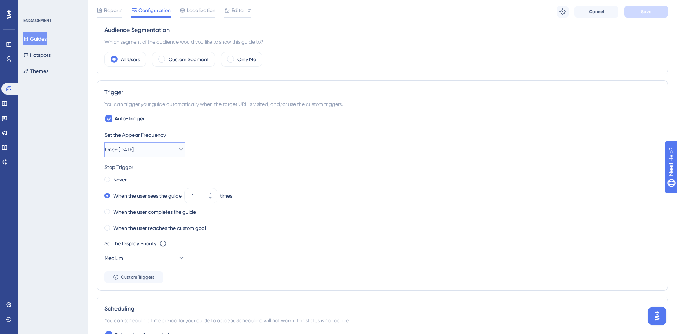
click at [170, 146] on button "Once in 90 days" at bounding box center [144, 149] width 81 height 15
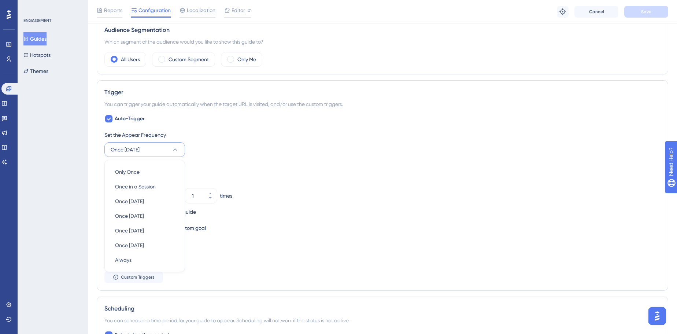
scroll to position [313, 0]
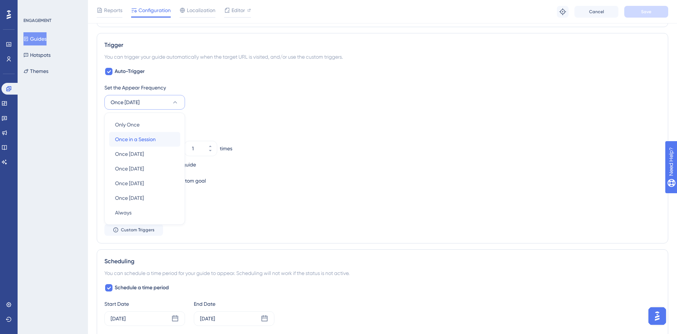
click at [164, 136] on div "Once in a Session Once in a Session" at bounding box center [144, 139] width 59 height 15
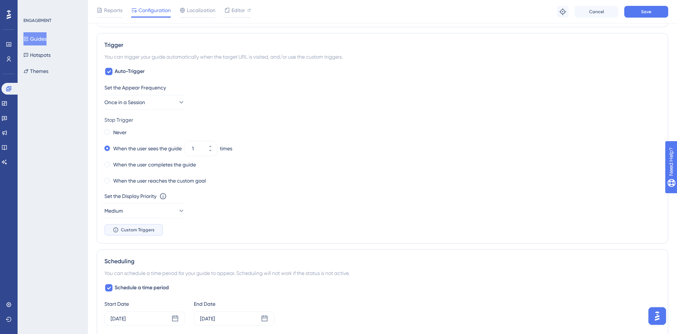
click at [156, 227] on button "Custom Triggers" at bounding box center [133, 230] width 59 height 12
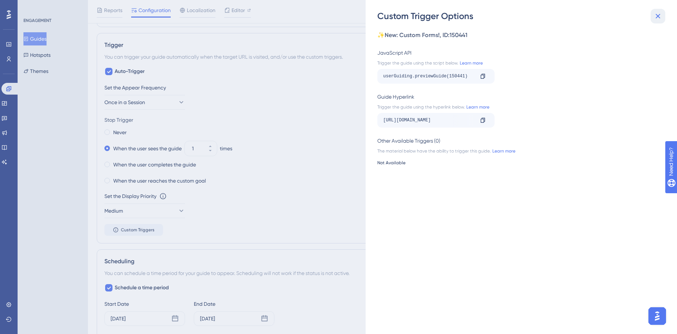
click at [660, 18] on icon at bounding box center [658, 16] width 5 height 5
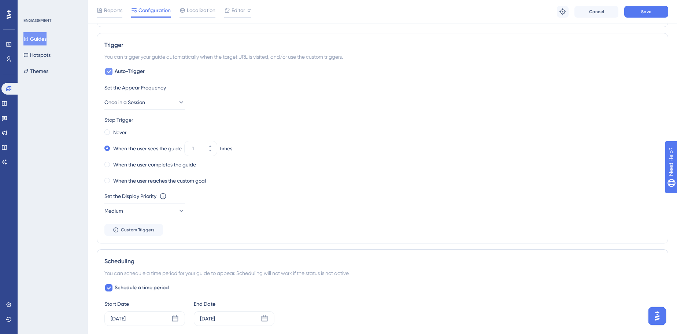
click at [127, 69] on span "Auto-Trigger" at bounding box center [130, 71] width 30 height 9
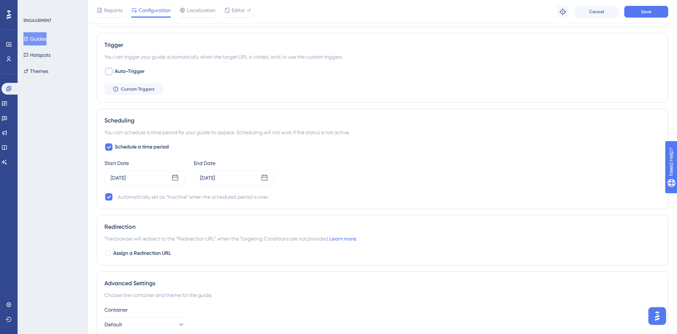
click at [133, 69] on span "Auto-Trigger" at bounding box center [130, 71] width 30 height 9
checkbox input "true"
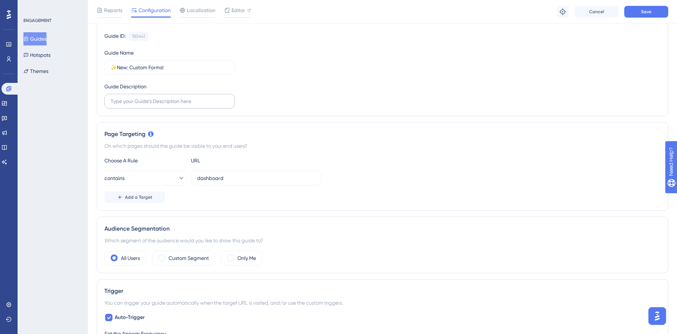
scroll to position [0, 0]
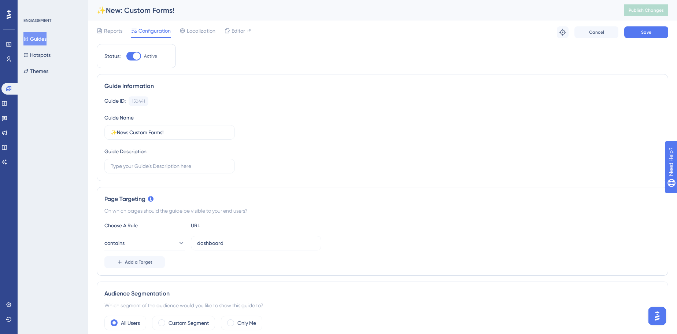
click at [137, 53] on div at bounding box center [136, 55] width 7 height 7
click at [126, 56] on input "Active" at bounding box center [126, 56] width 0 height 0
checkbox input "false"
click at [653, 32] on button "Save" at bounding box center [646, 32] width 44 height 12
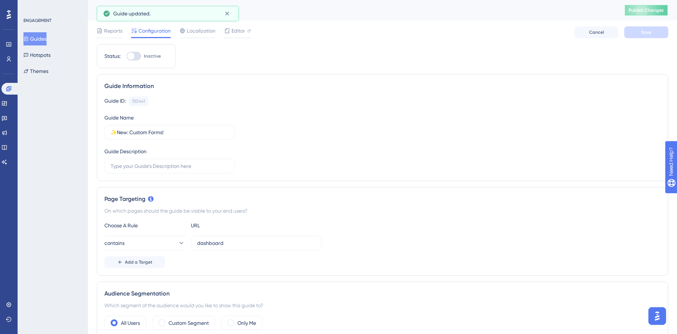
click at [654, 14] on button "Publish Changes" at bounding box center [646, 10] width 44 height 12
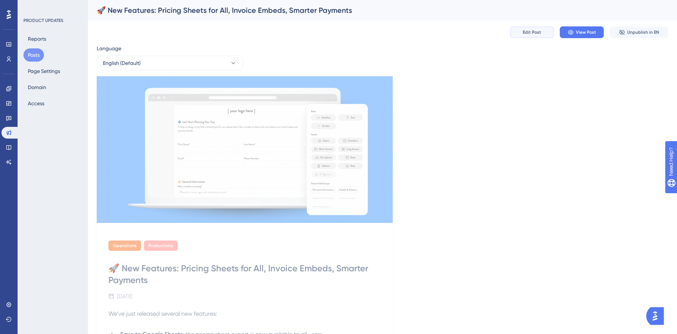
click at [548, 35] on button "Edit Post" at bounding box center [532, 32] width 44 height 12
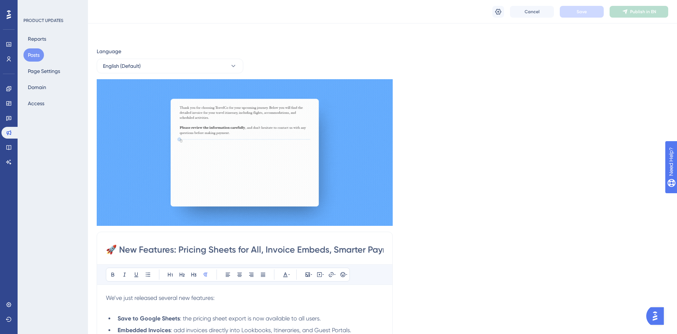
scroll to position [47, 0]
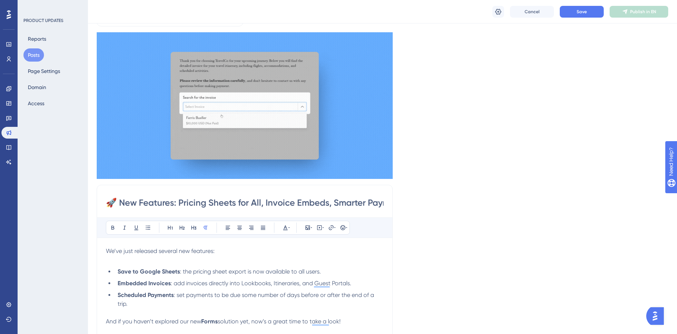
click at [245, 261] on p "We’ve just released several new features:" at bounding box center [245, 255] width 278 height 18
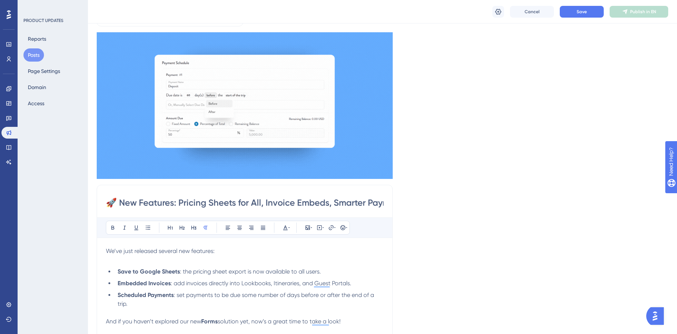
click at [244, 257] on p "We’ve just released several new features:" at bounding box center [245, 255] width 278 height 18
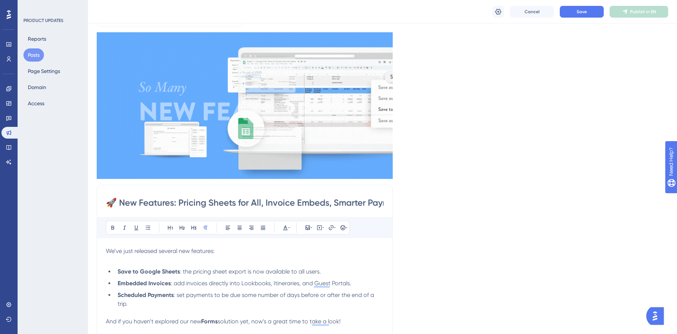
click at [245, 251] on p "We’ve just released several new features:" at bounding box center [245, 255] width 278 height 18
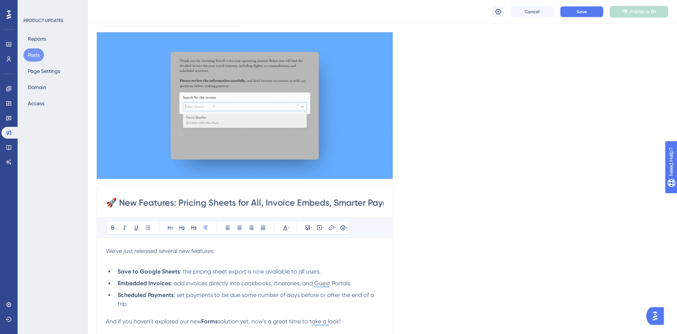
click at [595, 14] on button "Save" at bounding box center [582, 12] width 44 height 12
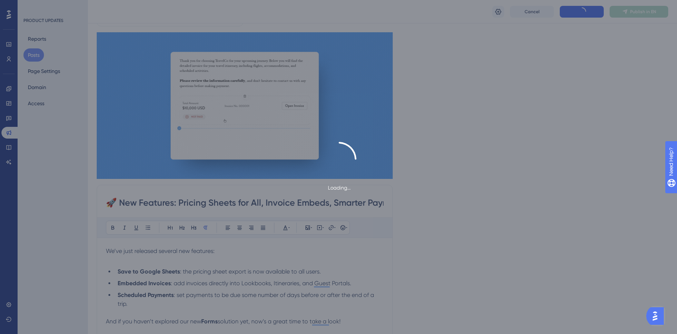
scroll to position [0, 0]
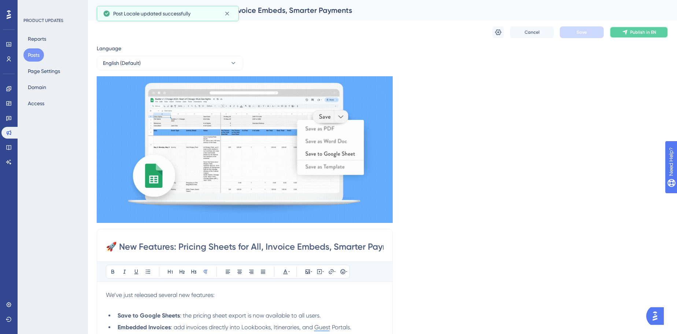
click at [630, 32] on span "Publish in EN" at bounding box center [643, 32] width 26 height 6
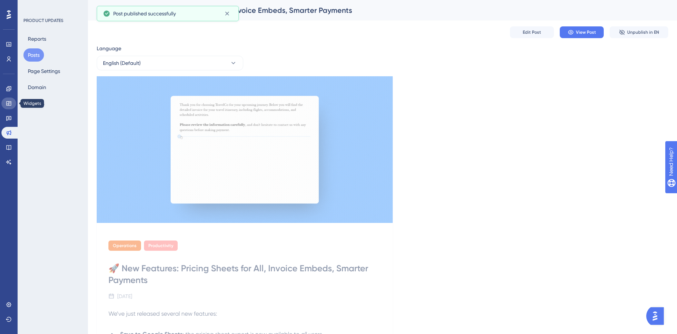
click at [11, 98] on link at bounding box center [8, 103] width 15 height 12
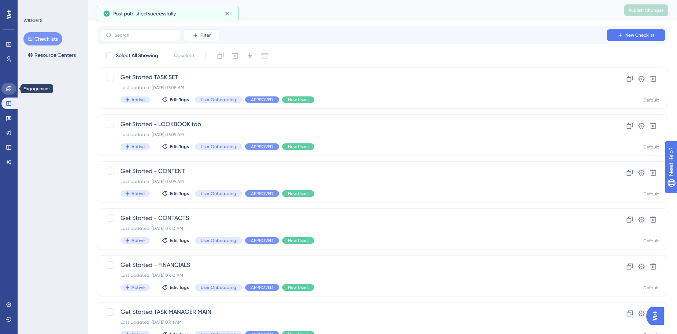
click at [11, 88] on icon at bounding box center [9, 89] width 6 height 6
